Goal: Obtain resource: Obtain resource

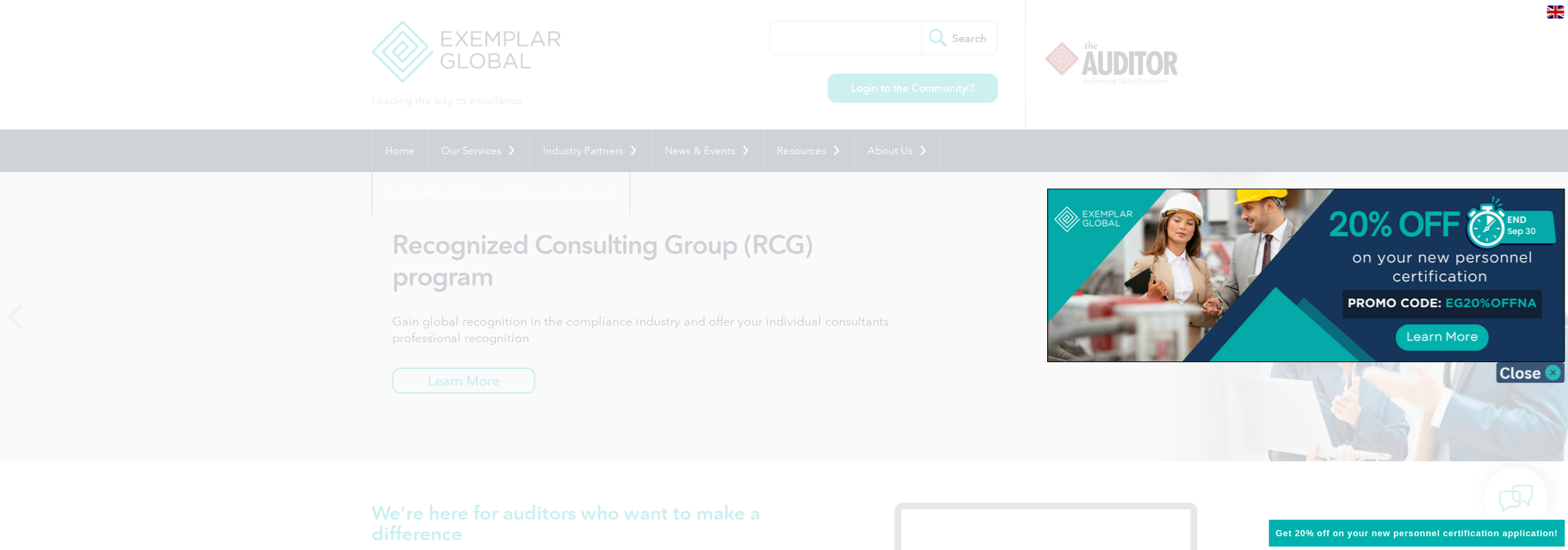
click at [1547, 368] on img at bounding box center [1530, 372] width 68 height 20
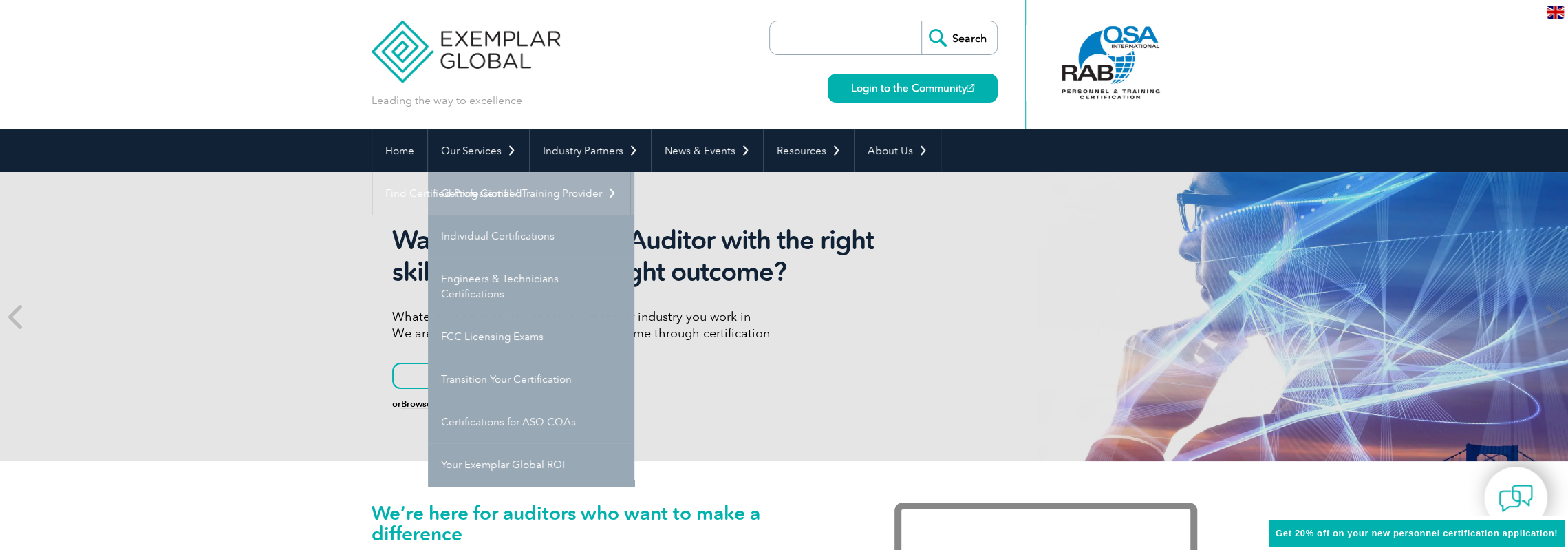
click at [500, 200] on link "Getting Certified" at bounding box center [531, 193] width 206 height 42
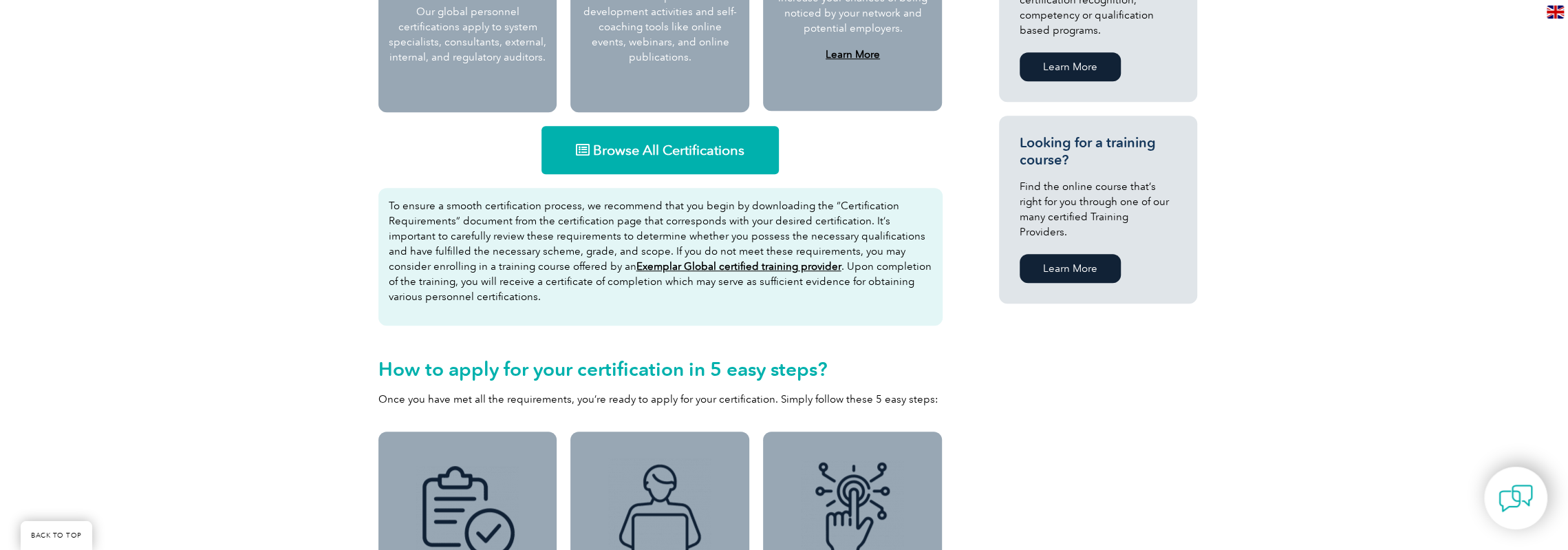
scroll to position [848, 0]
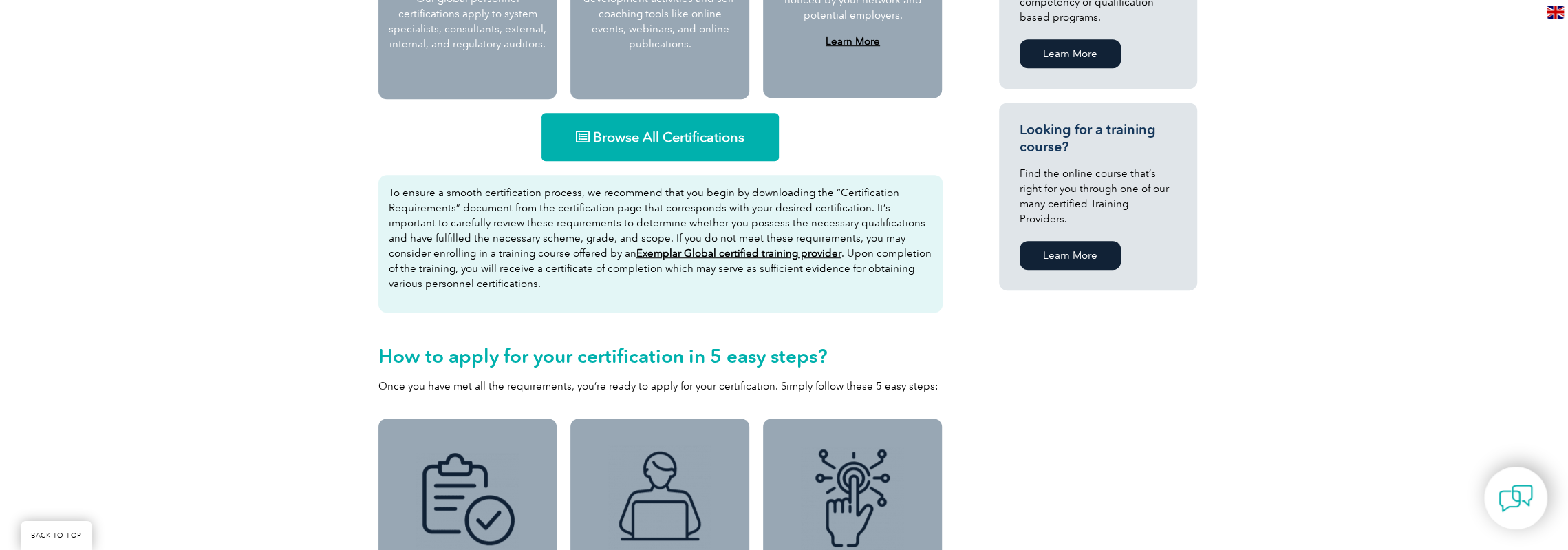
click at [629, 131] on span "Browse All Certifications" at bounding box center [669, 137] width 152 height 14
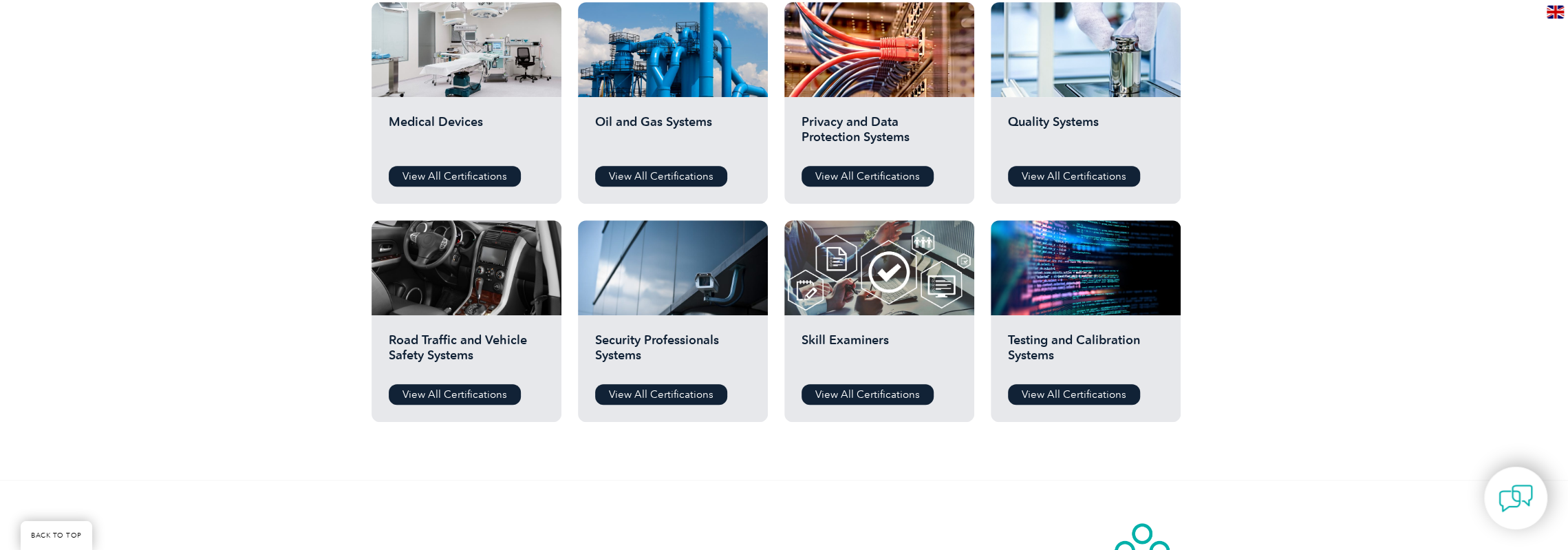
scroll to position [986, 0]
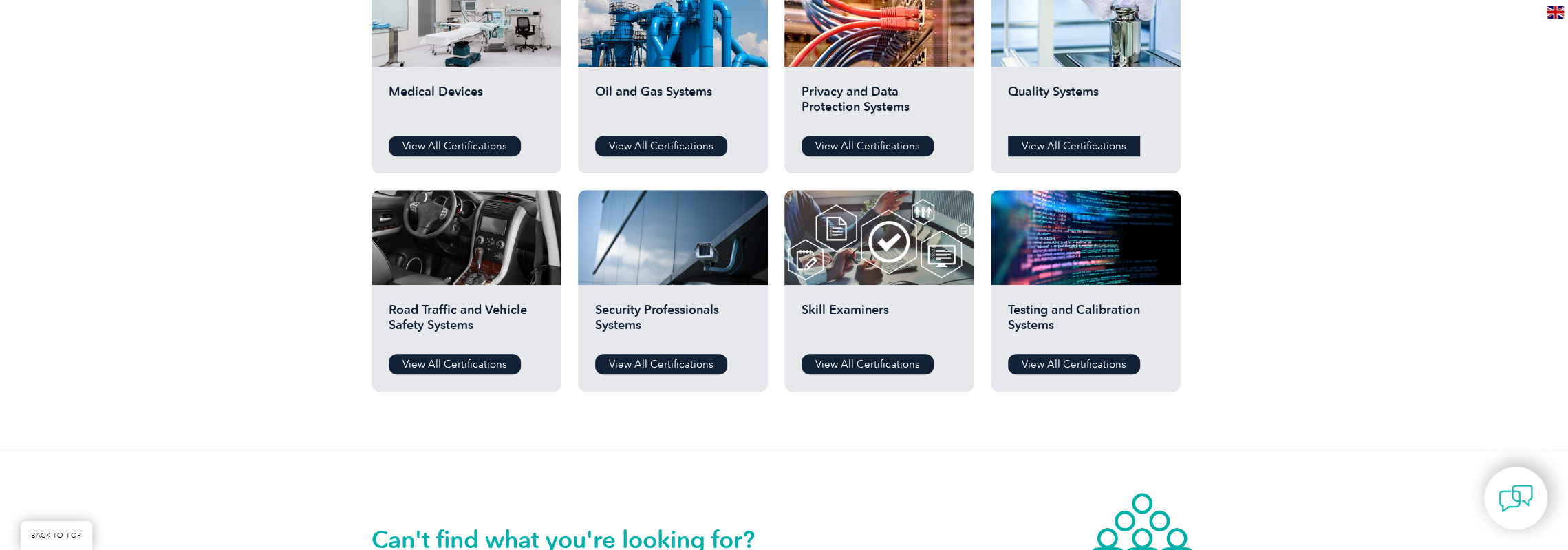
click at [1062, 147] on link "View All Certifications" at bounding box center [1074, 145] width 132 height 20
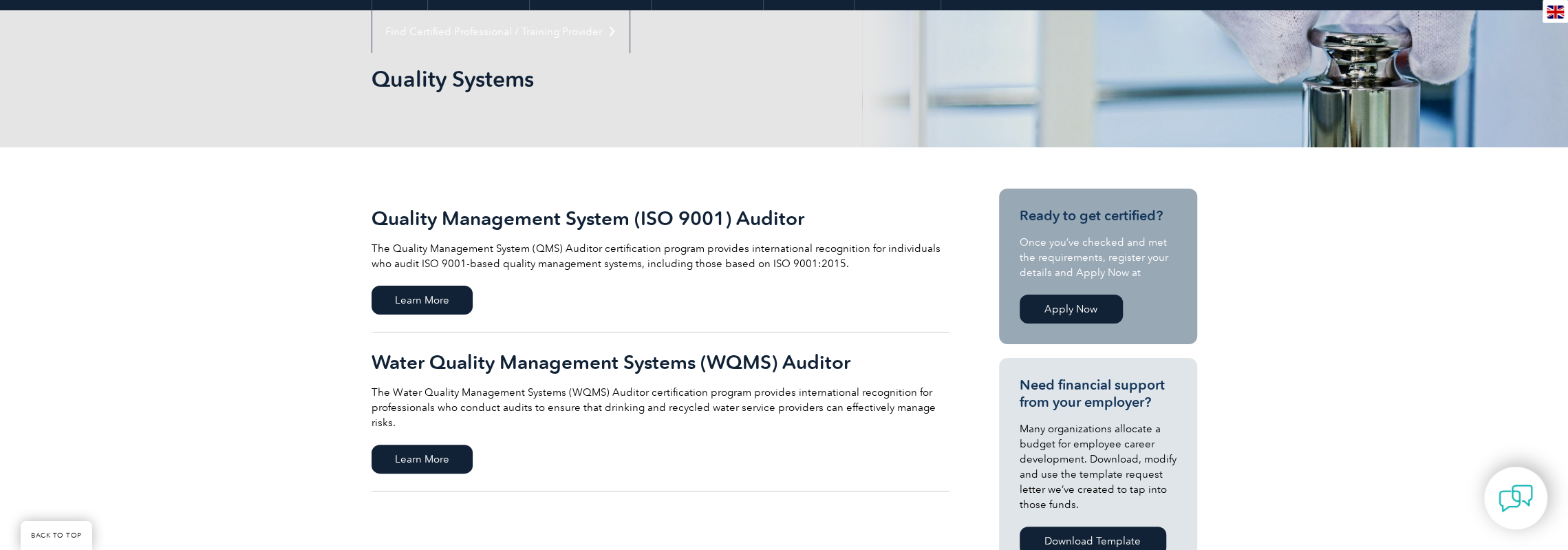
scroll to position [138, 0]
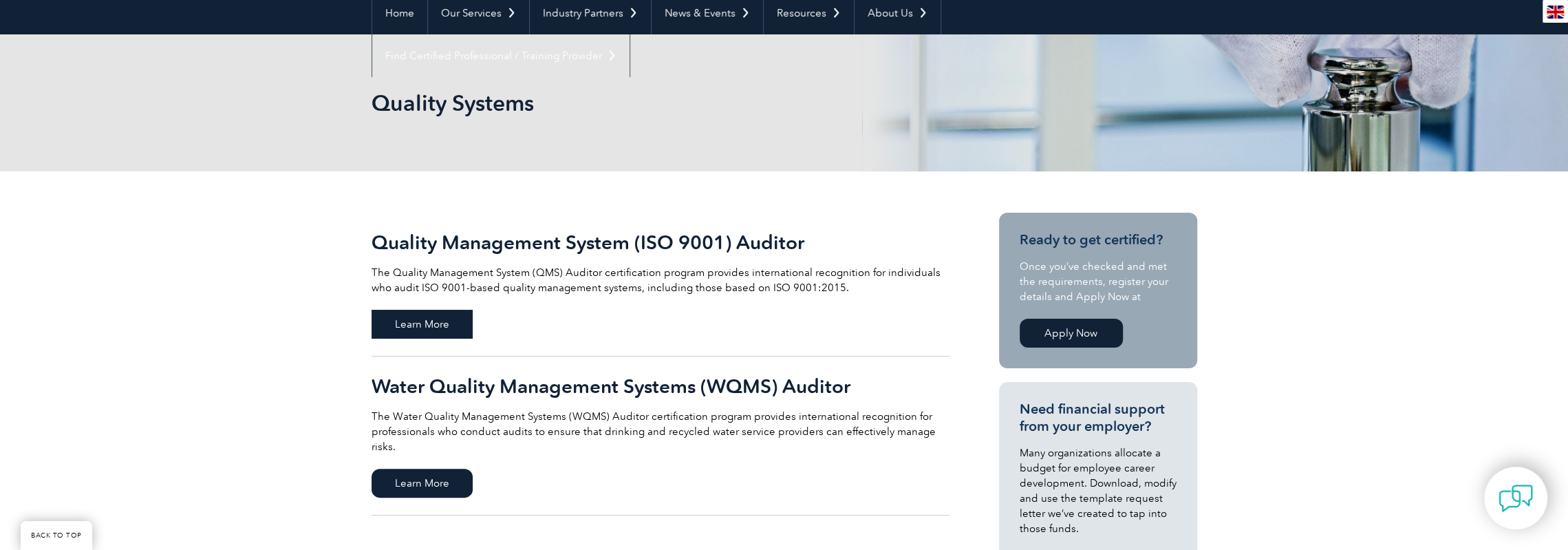
click at [416, 315] on span "Learn More" at bounding box center [422, 323] width 101 height 29
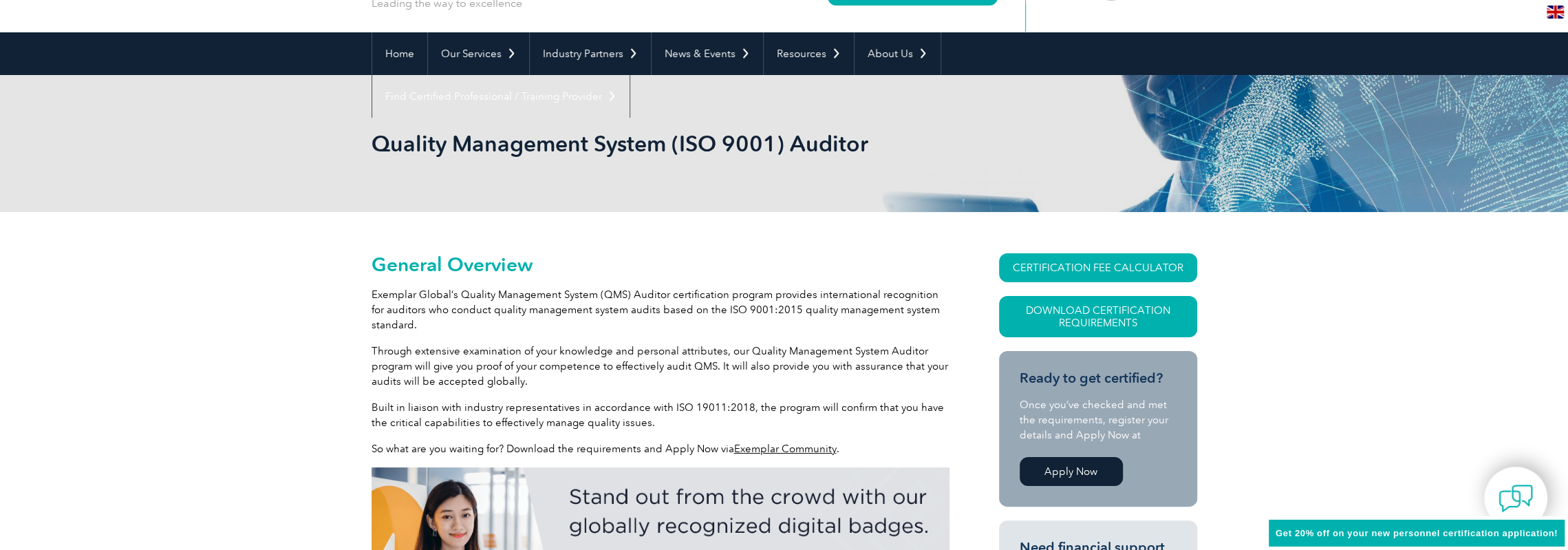
scroll to position [99, 0]
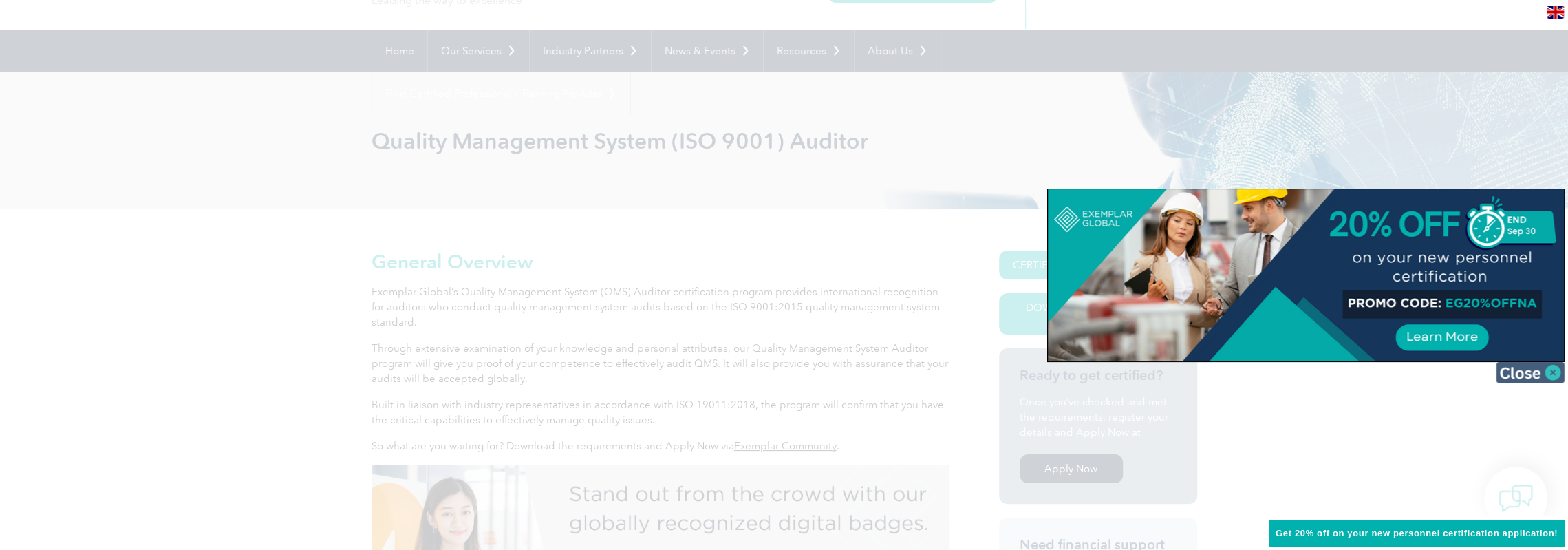
click at [1553, 368] on img at bounding box center [1530, 372] width 68 height 20
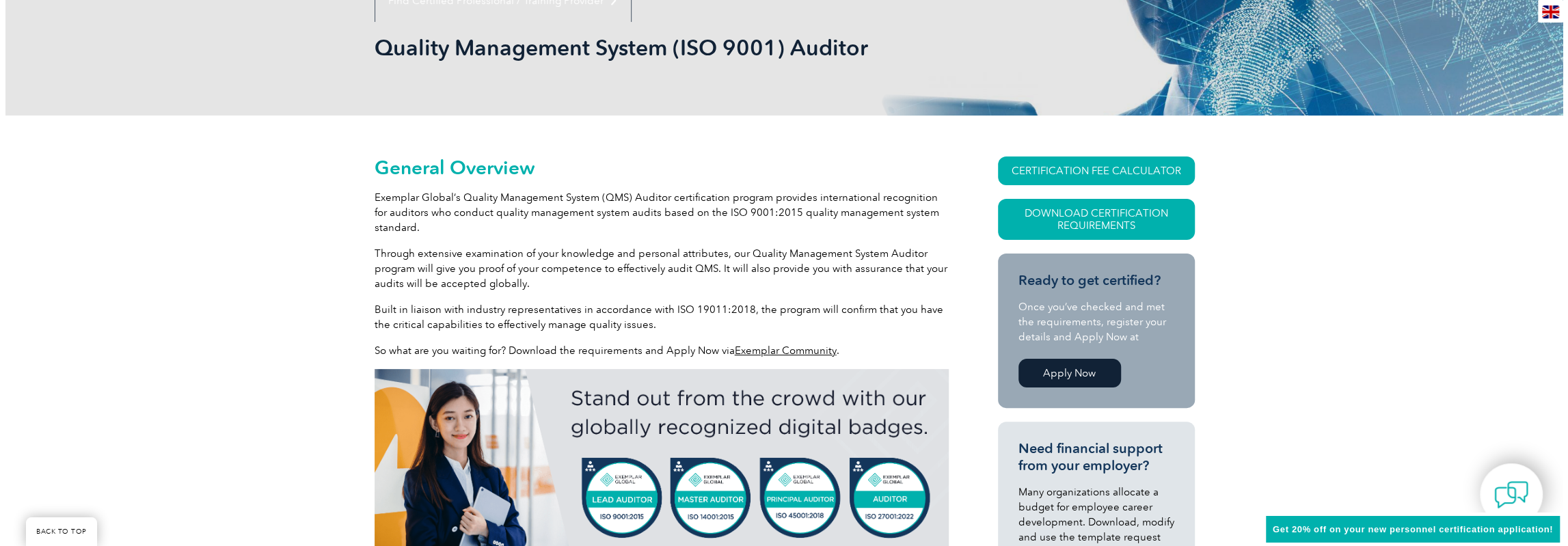
scroll to position [190, 0]
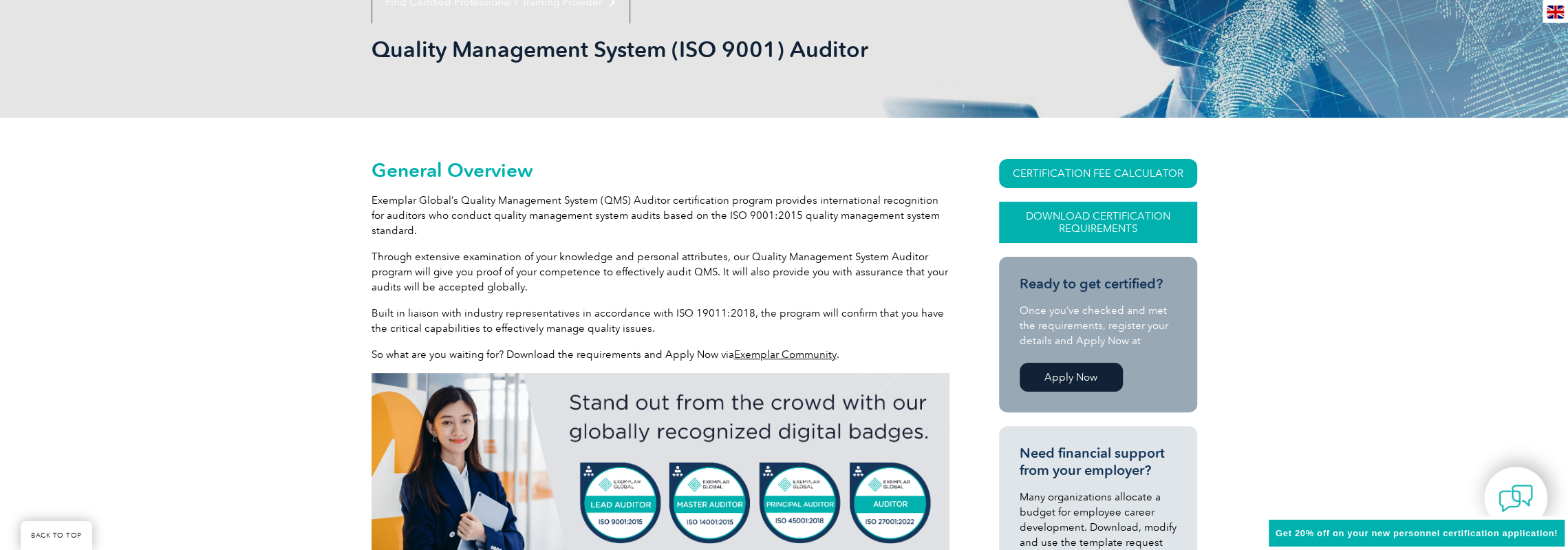
drag, startPoint x: 1050, startPoint y: 218, endPoint x: 1028, endPoint y: 223, distance: 22.6
click at [1028, 223] on link "Download Certification Requirements" at bounding box center [1098, 222] width 198 height 42
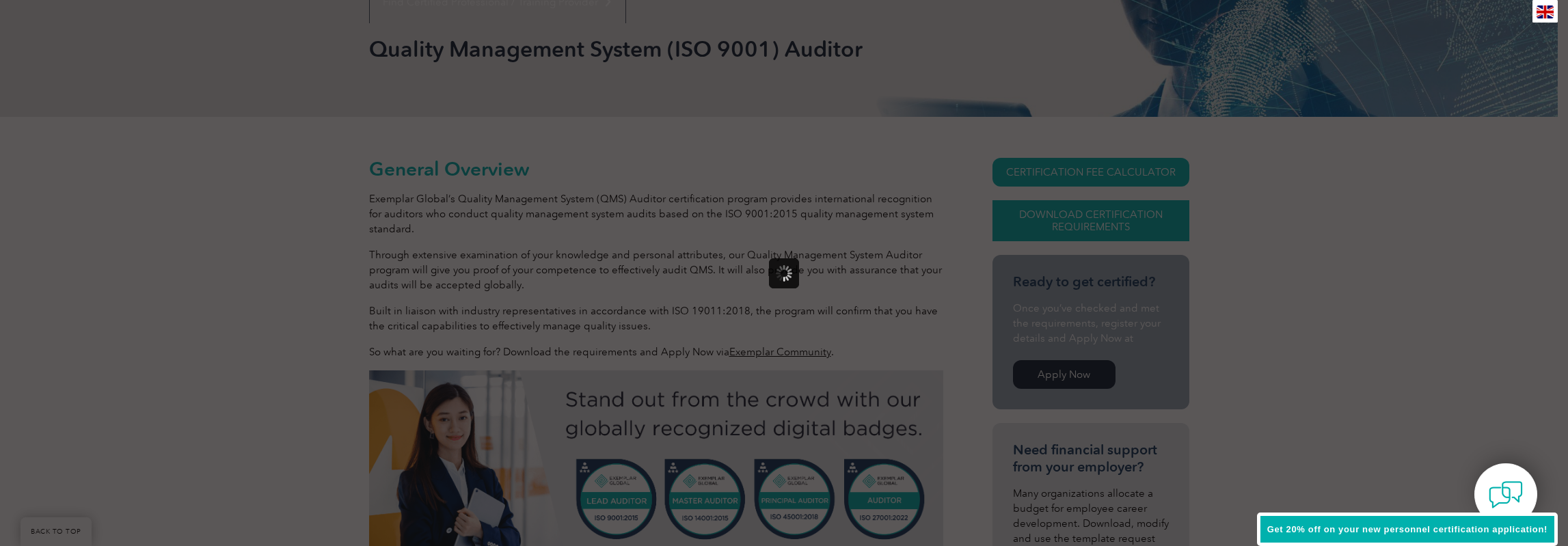
scroll to position [0, 0]
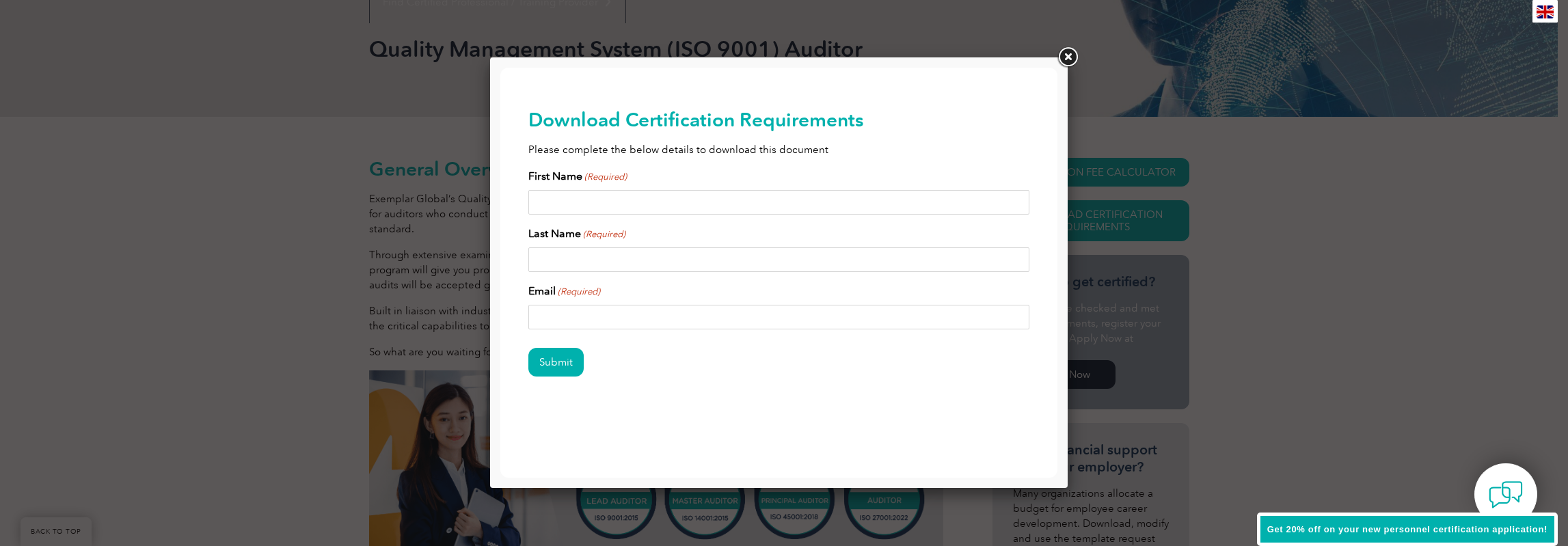
click at [624, 200] on input "First Name (Required)" at bounding box center [780, 202] width 502 height 24
type input "Michael"
type input "Stoops"
drag, startPoint x: 665, startPoint y: 316, endPoint x: 529, endPoint y: 320, distance: 136.1
click at [505, 316] on div "Download Certification Requirements Please complete the below details to downlo…" at bounding box center [779, 265] width 557 height 393
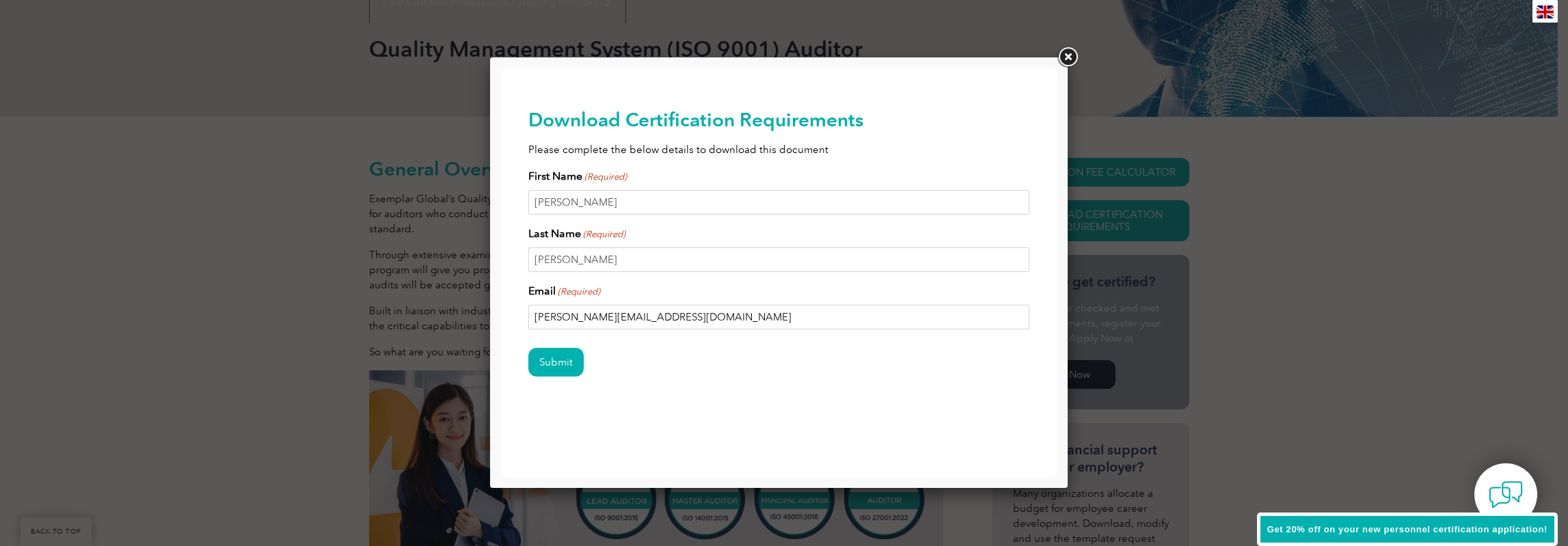
type input "michael.stoops@parrylabs.com"
click at [546, 362] on input "Submit" at bounding box center [556, 362] width 55 height 28
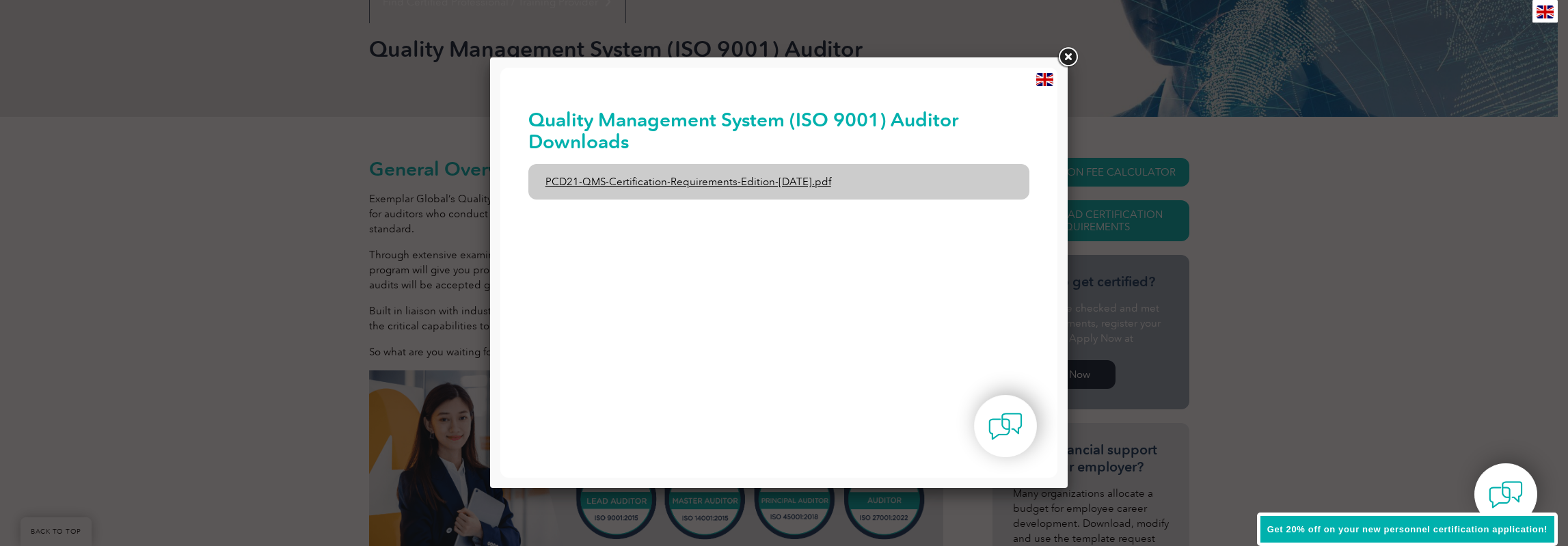
click at [622, 180] on link "PCD21-QMS-Certification-Requirements-Edition-2-April-2022.pdf" at bounding box center [780, 182] width 502 height 36
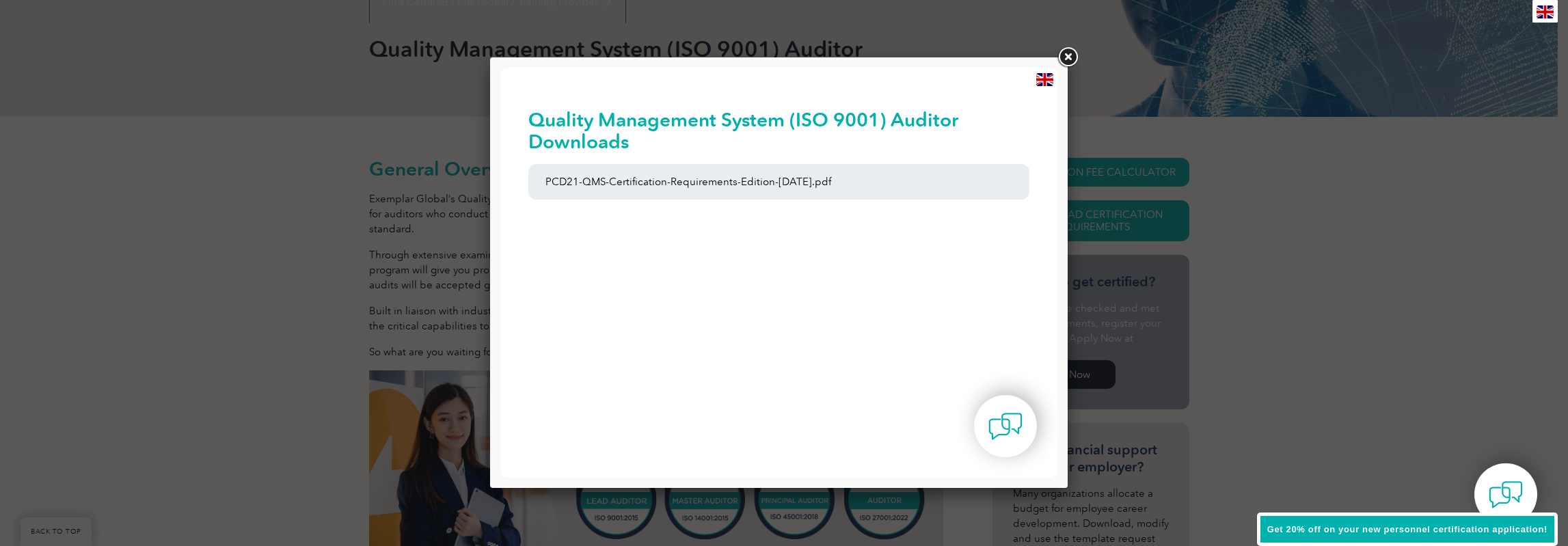
click at [1068, 55] on link at bounding box center [1067, 57] width 24 height 24
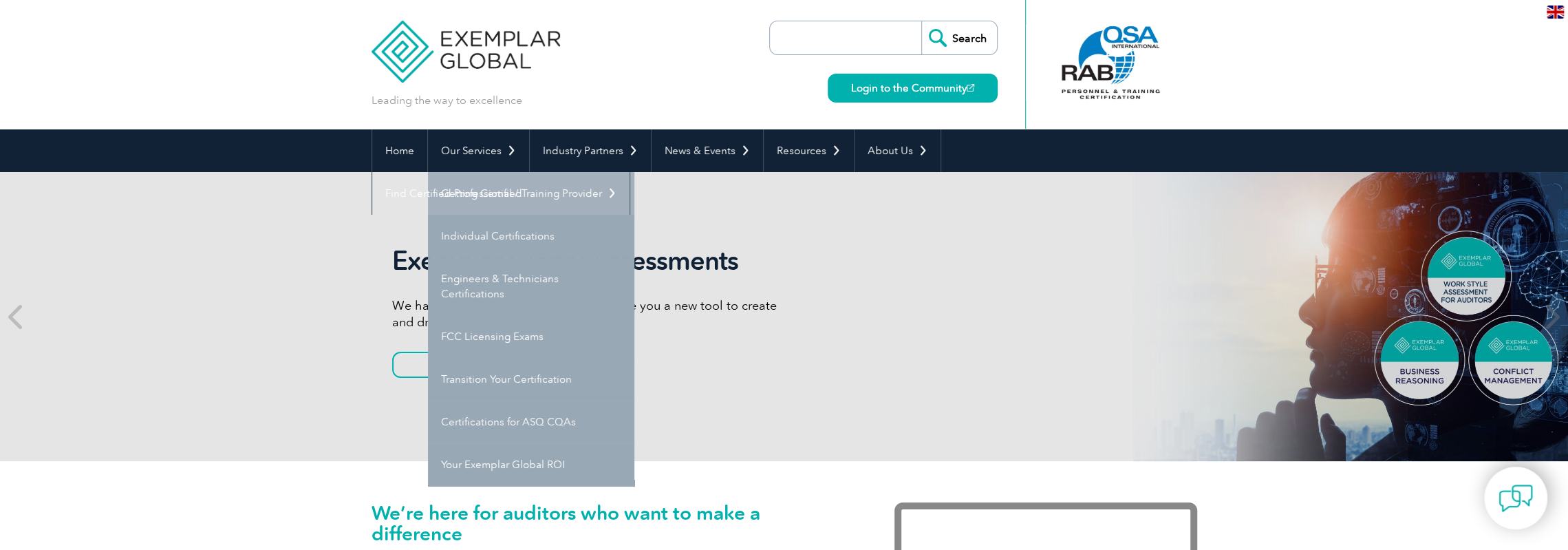
click at [490, 193] on link "Getting Certified" at bounding box center [531, 193] width 206 height 42
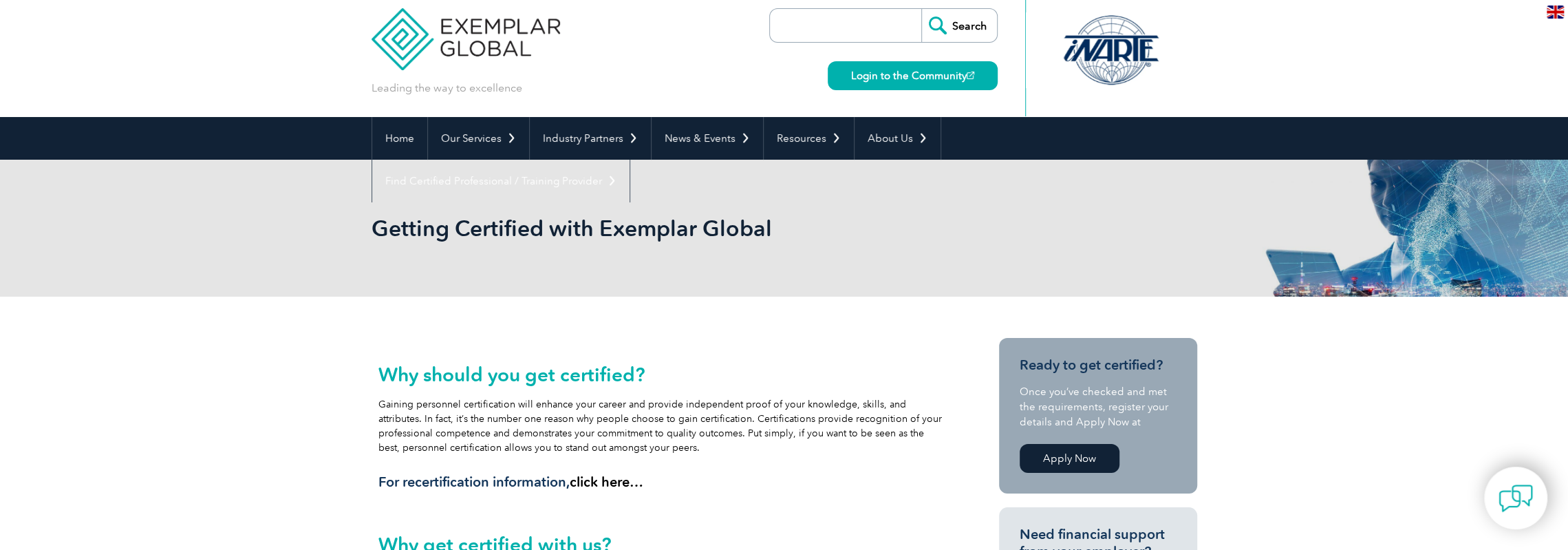
scroll to position [23, 0]
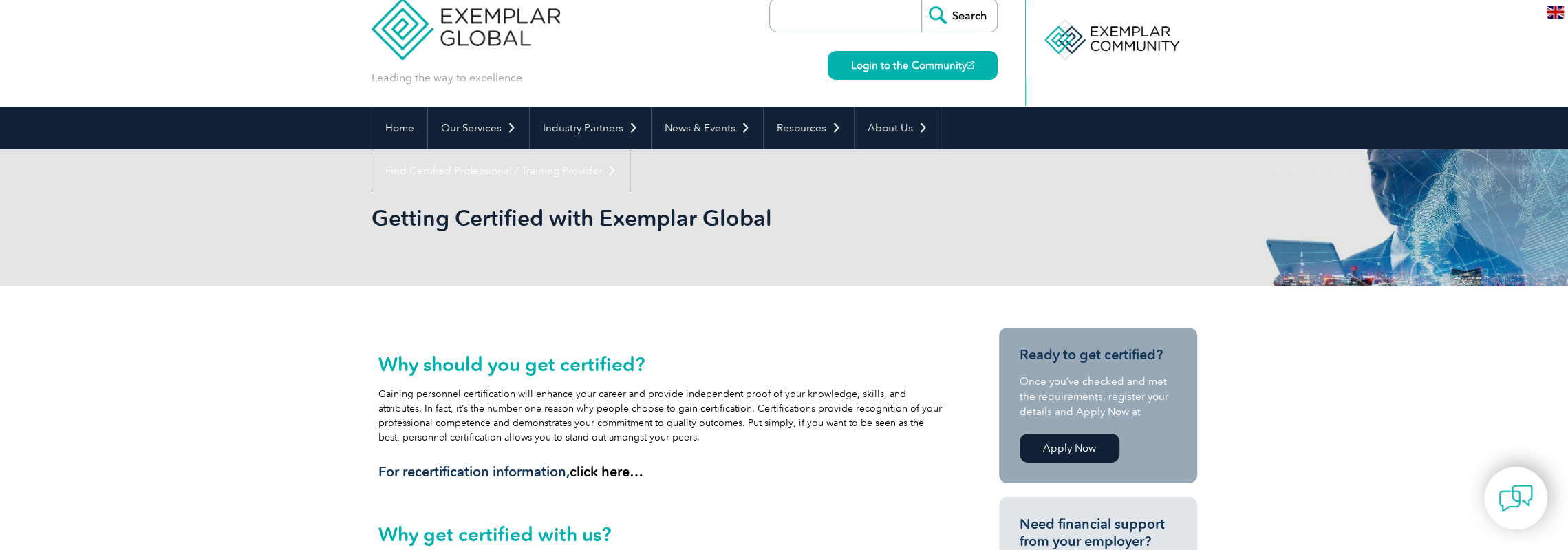
click at [1059, 445] on link "Apply Now" at bounding box center [1069, 447] width 99 height 29
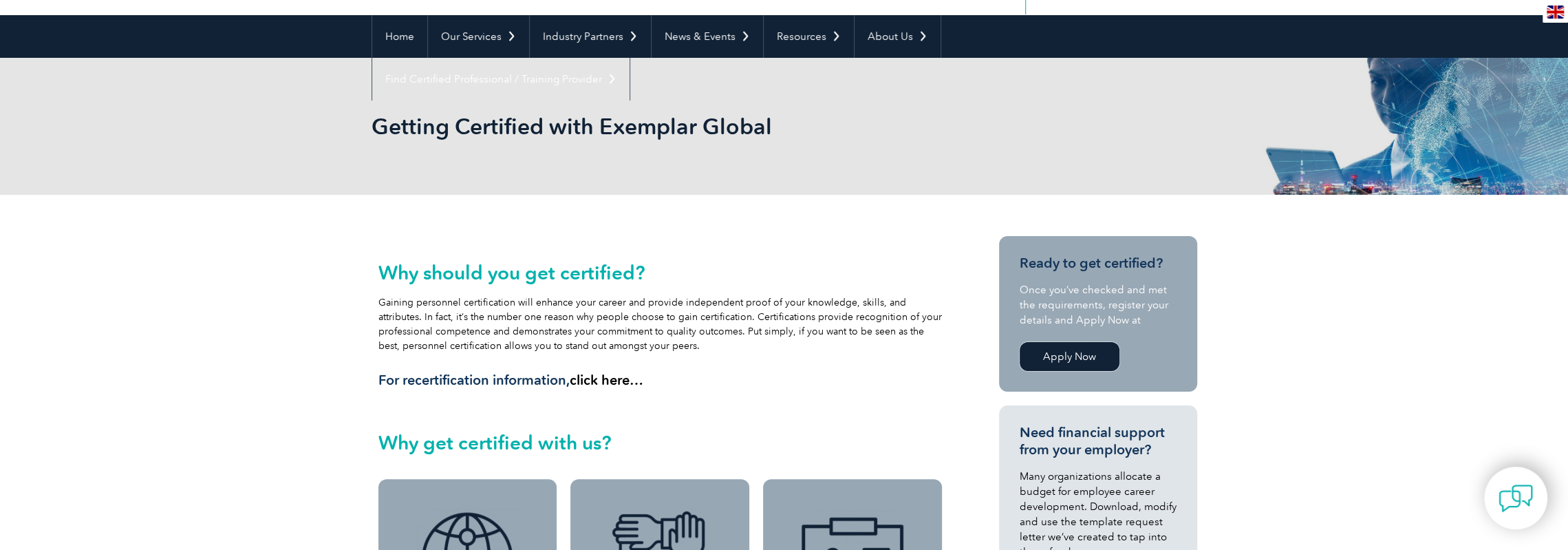
scroll to position [0, 0]
